Goal: Task Accomplishment & Management: Manage account settings

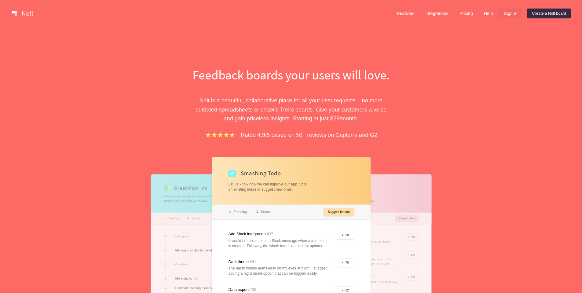
click at [503, 13] on link "Sign in" at bounding box center [510, 14] width 23 height 10
click at [506, 15] on link "Sign in" at bounding box center [510, 14] width 23 height 10
click at [509, 13] on link "Sign in" at bounding box center [510, 14] width 23 height 10
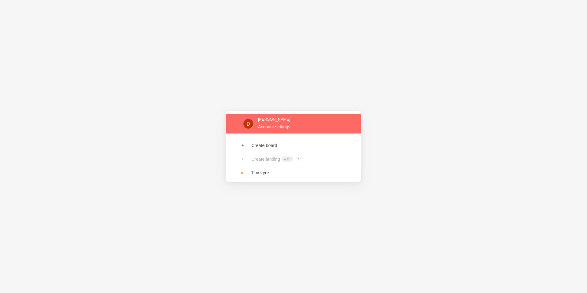
click at [268, 127] on link at bounding box center [293, 124] width 134 height 20
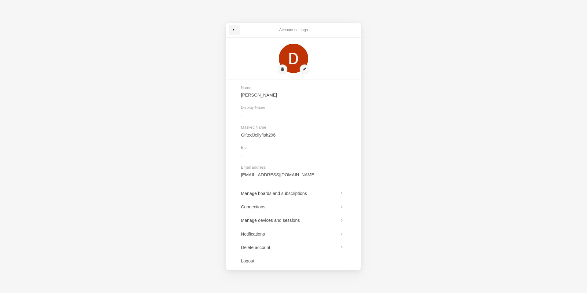
click at [232, 28] on link at bounding box center [234, 30] width 11 height 10
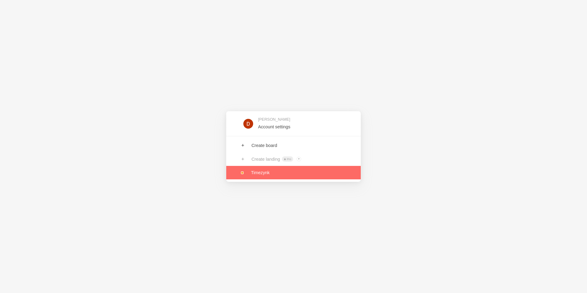
click at [256, 176] on link at bounding box center [293, 172] width 134 height 13
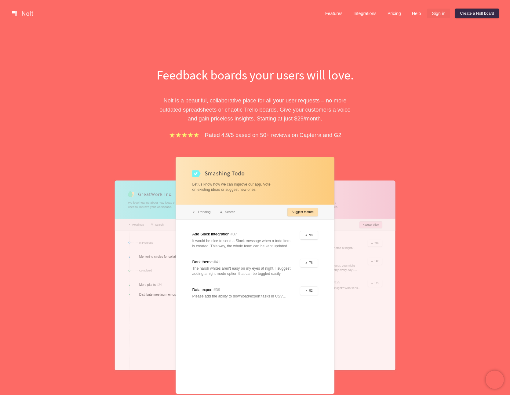
click at [437, 17] on link "Sign in" at bounding box center [438, 14] width 23 height 10
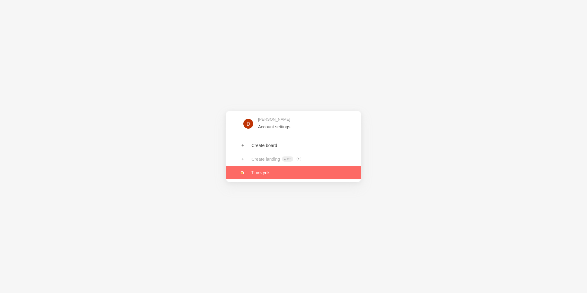
click at [263, 174] on link at bounding box center [293, 172] width 134 height 13
